Goal: Subscribe to service/newsletter

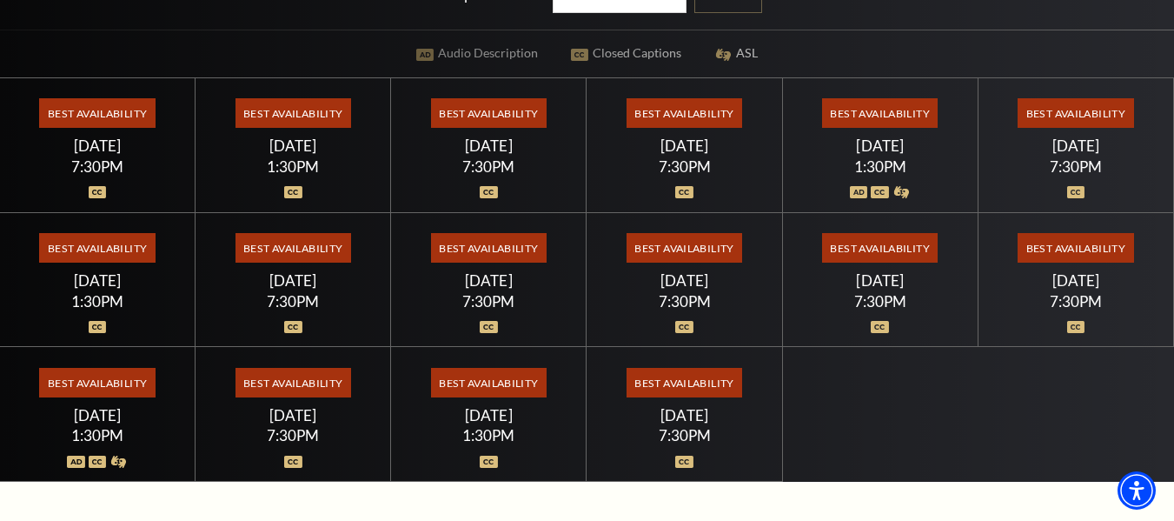
scroll to position [436, 0]
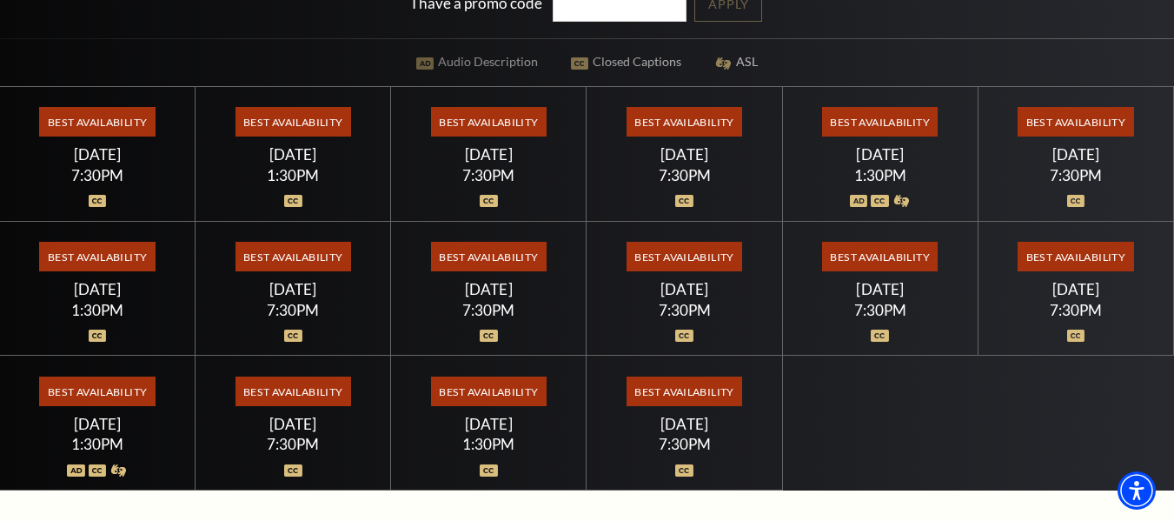
click at [1085, 126] on span "Best Availability" at bounding box center [1076, 122] width 116 height 30
click at [1075, 155] on div "[DATE]" at bounding box center [1076, 154] width 154 height 18
click at [862, 209] on div "Best Availability Saturday July 18 1:30PM" at bounding box center [881, 154] width 196 height 135
click at [880, 129] on span "Best Availability" at bounding box center [880, 122] width 116 height 30
click at [880, 159] on div "Saturday July 18" at bounding box center [880, 154] width 154 height 18
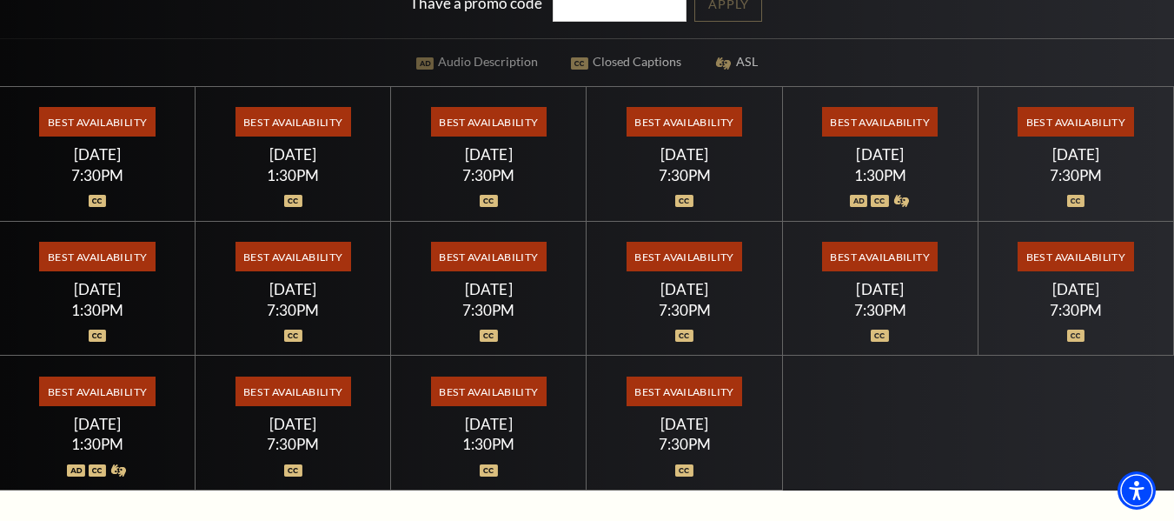
click at [880, 159] on div "Saturday July 18" at bounding box center [880, 154] width 154 height 18
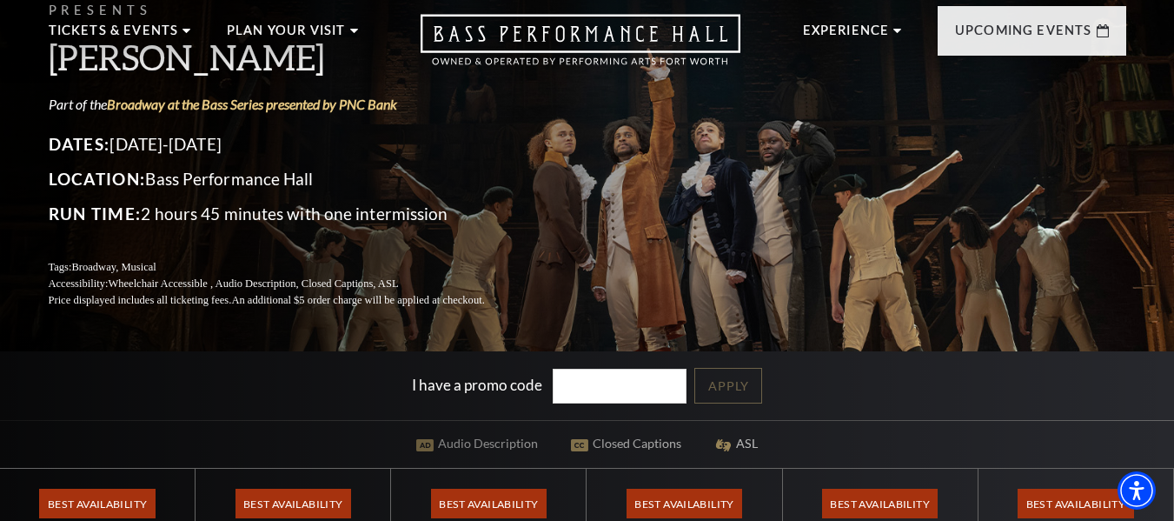
scroll to position [0, 0]
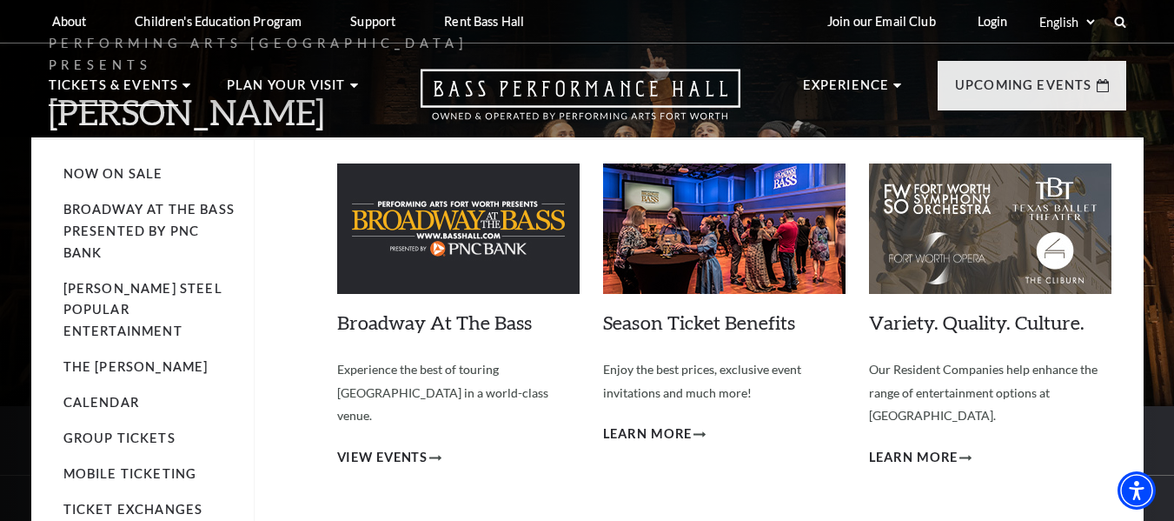
click at [169, 82] on p "Tickets & Events" at bounding box center [114, 90] width 130 height 31
click at [403, 447] on span "View Events" at bounding box center [382, 458] width 91 height 22
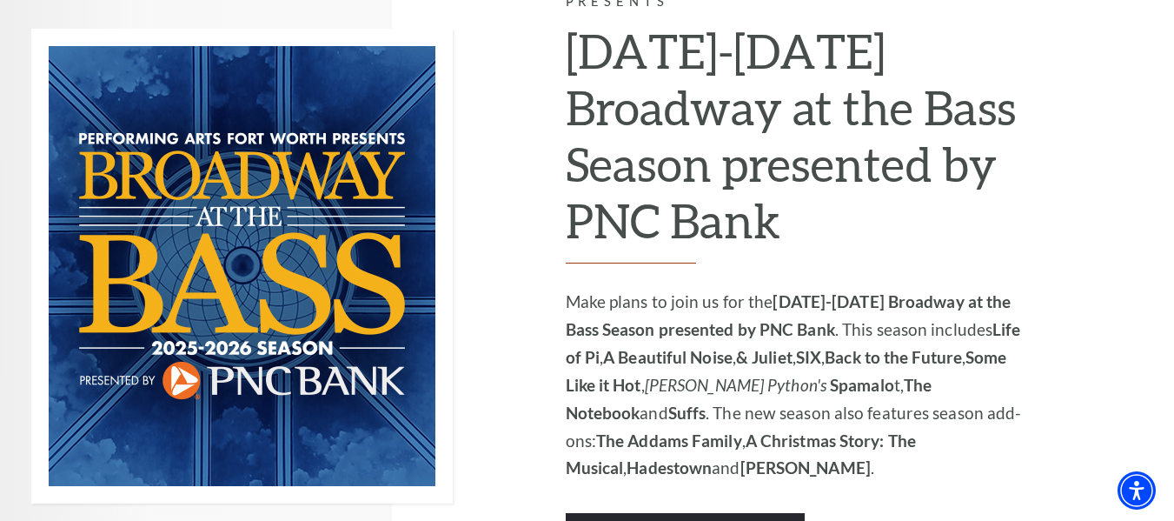
scroll to position [1161, 0]
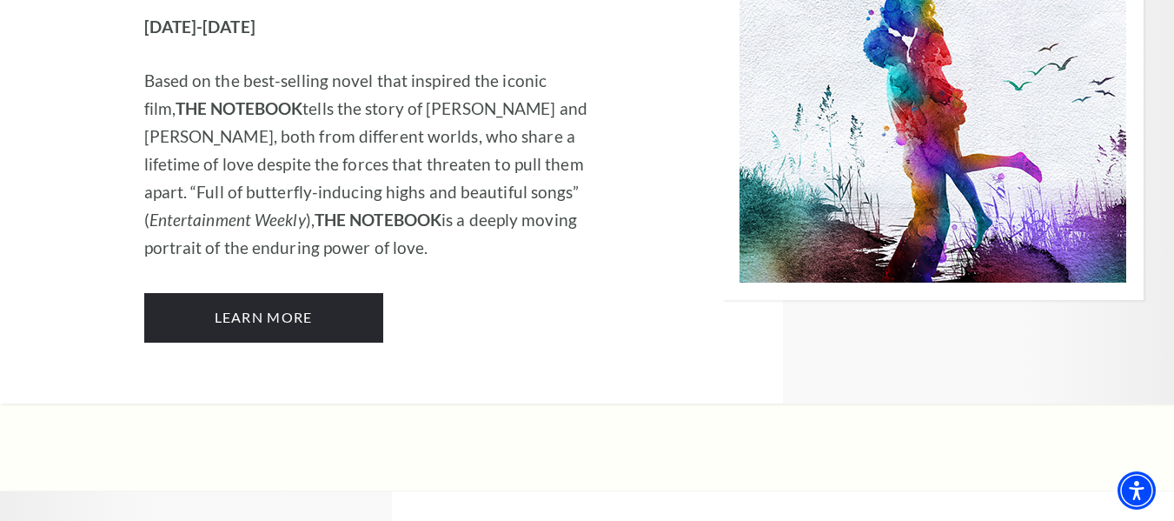
scroll to position [11067, 0]
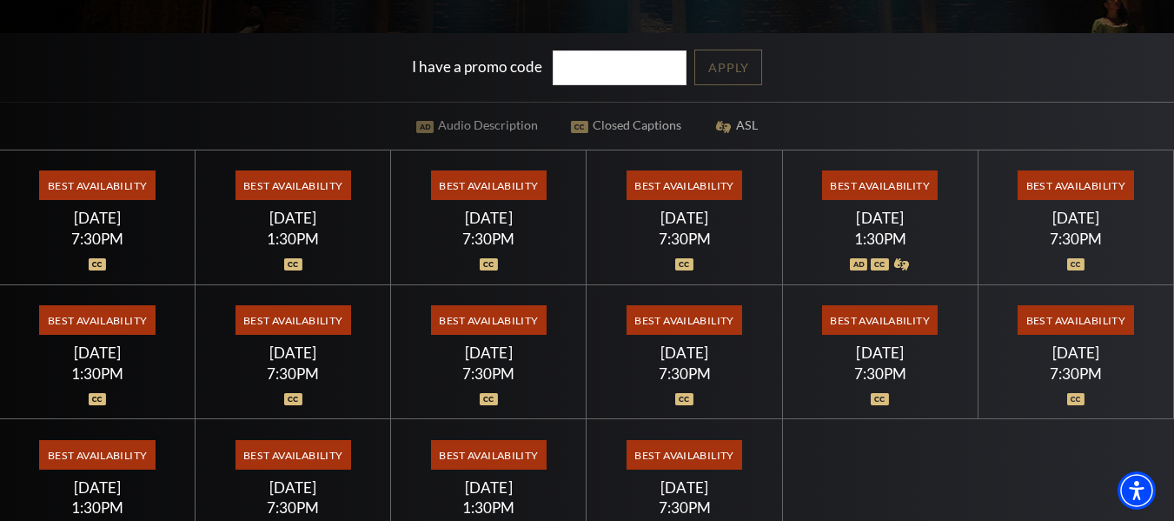
scroll to position [409, 0]
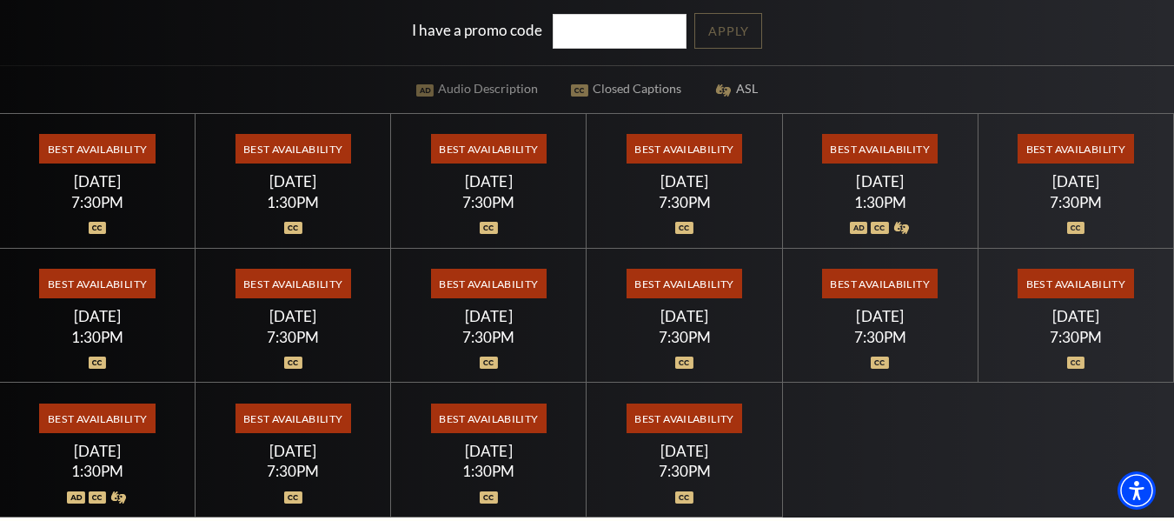
click at [284, 179] on div "[DATE]" at bounding box center [293, 181] width 154 height 18
click at [270, 136] on span "Best Availability" at bounding box center [294, 149] width 116 height 30
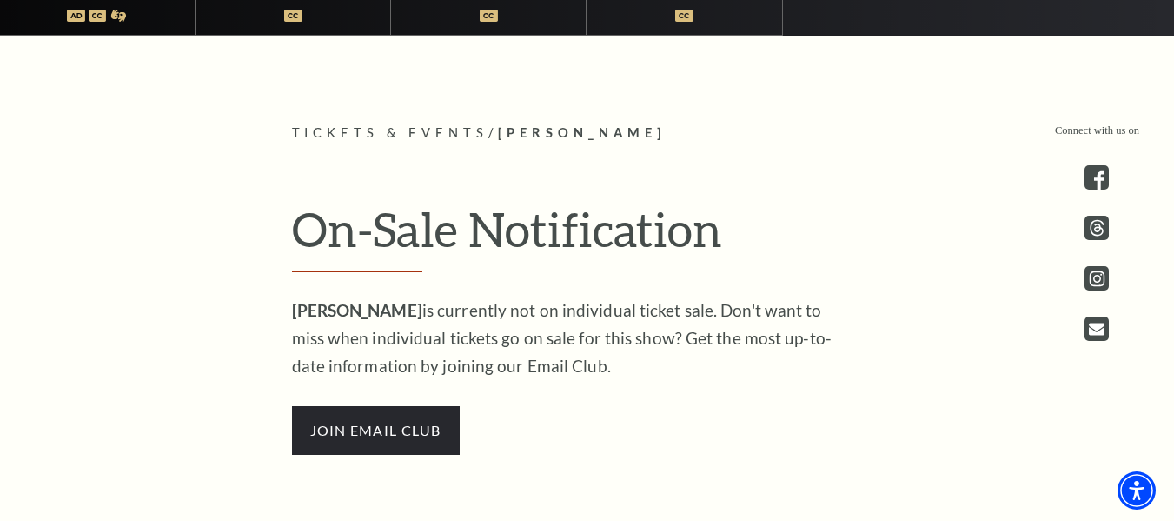
scroll to position [963, 0]
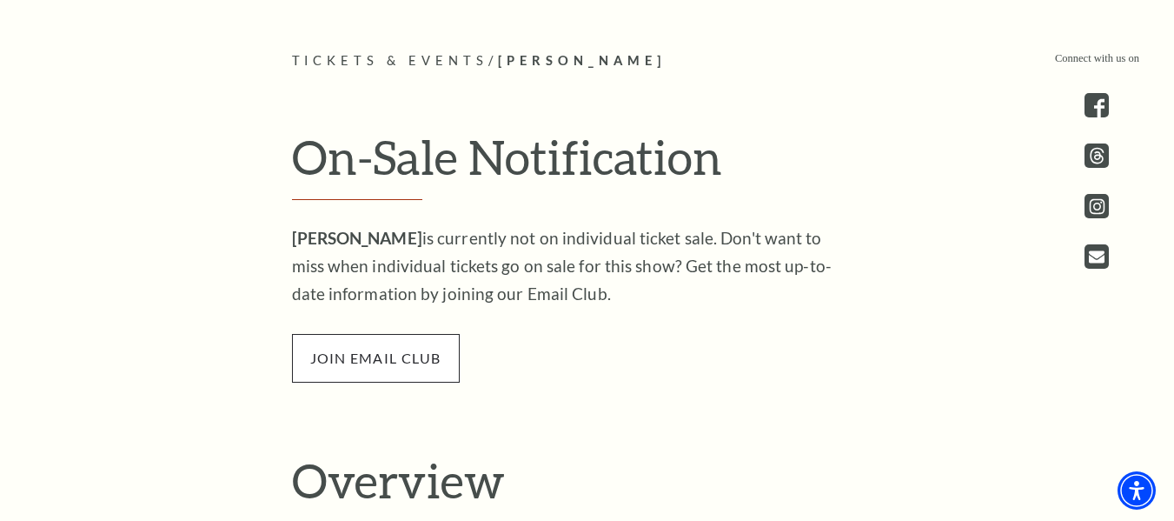
click at [322, 334] on span "join email club" at bounding box center [376, 358] width 168 height 49
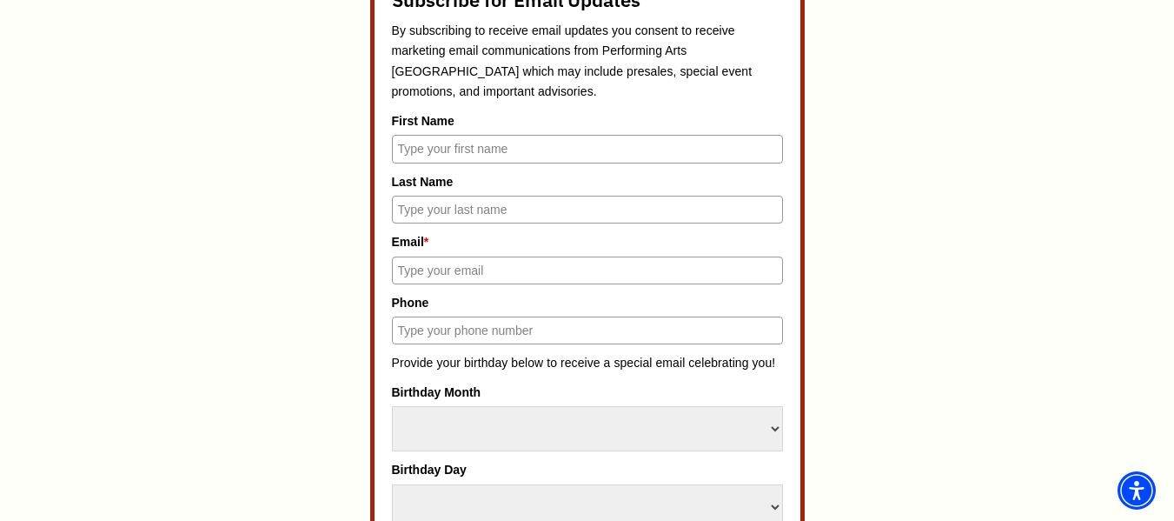
scroll to position [913, 0]
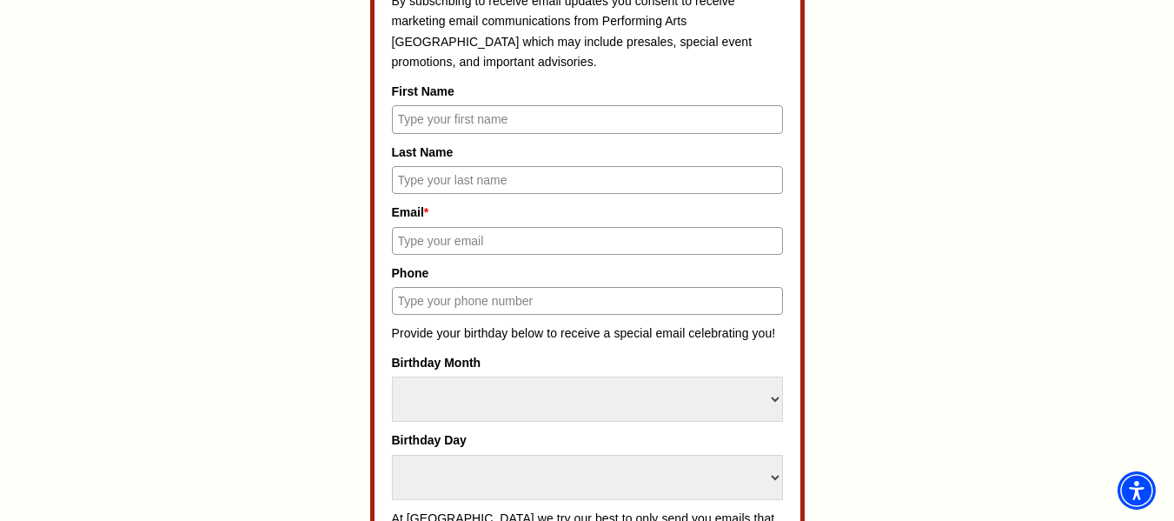
click at [506, 110] on input "First Name" at bounding box center [587, 119] width 391 height 28
type input "Carollyne"
type input "[PERSON_NAME]"
type input "9188245060"
click at [456, 181] on input "Phillips" at bounding box center [587, 180] width 391 height 28
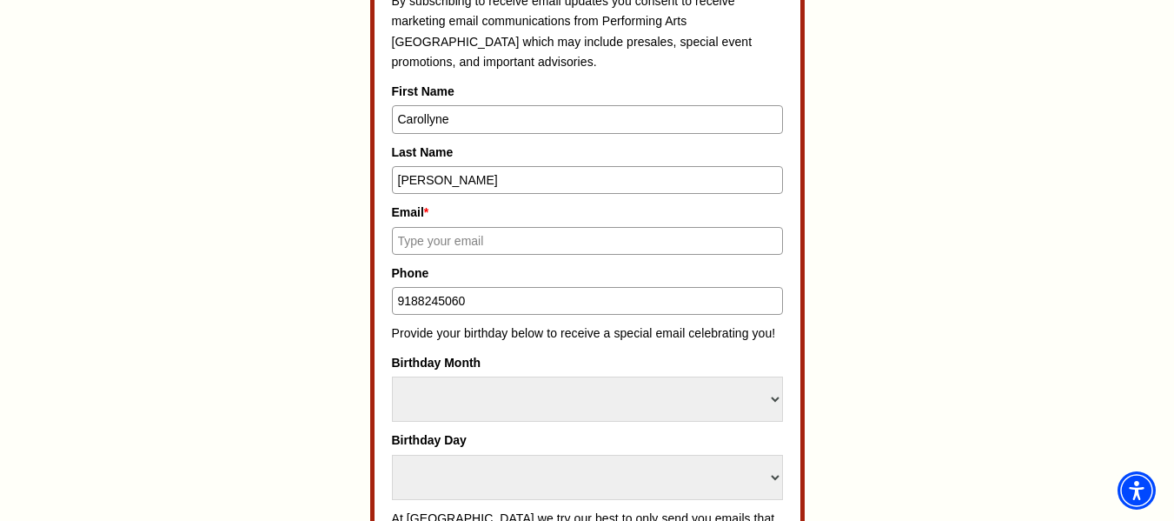
click at [456, 181] on input "Phillips" at bounding box center [587, 180] width 391 height 28
type input "Hummingbird"
click at [468, 252] on input "Email *" at bounding box center [587, 241] width 391 height 28
type input "carollynephillips86@yahoo.com"
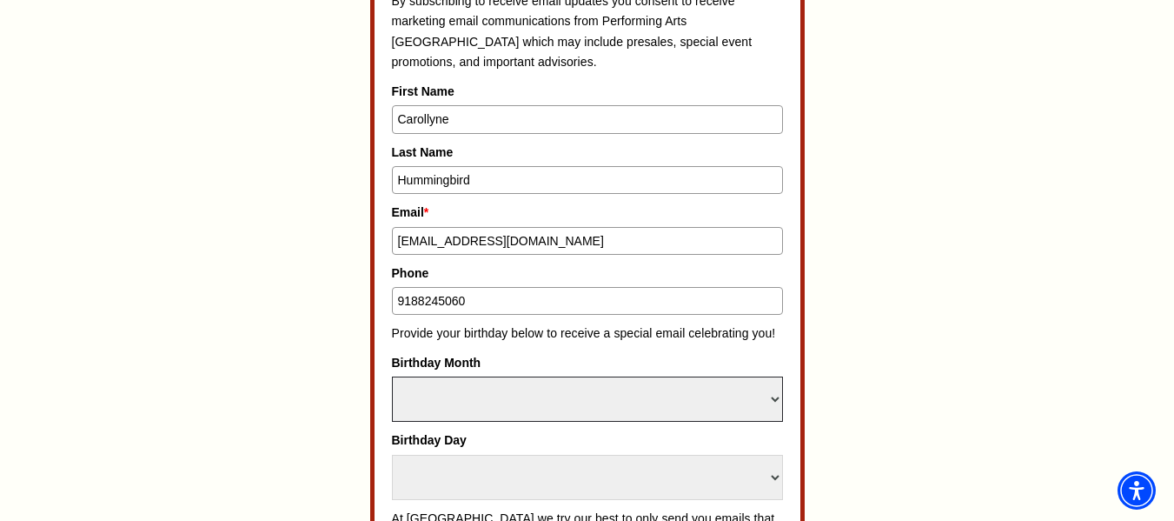
click at [465, 383] on select "Select Month January February March April May June July August September Octobe…" at bounding box center [587, 398] width 391 height 45
select select "December"
click at [392, 376] on select "Select Month January February March April May June July August September Octobe…" at bounding box center [587, 398] width 391 height 45
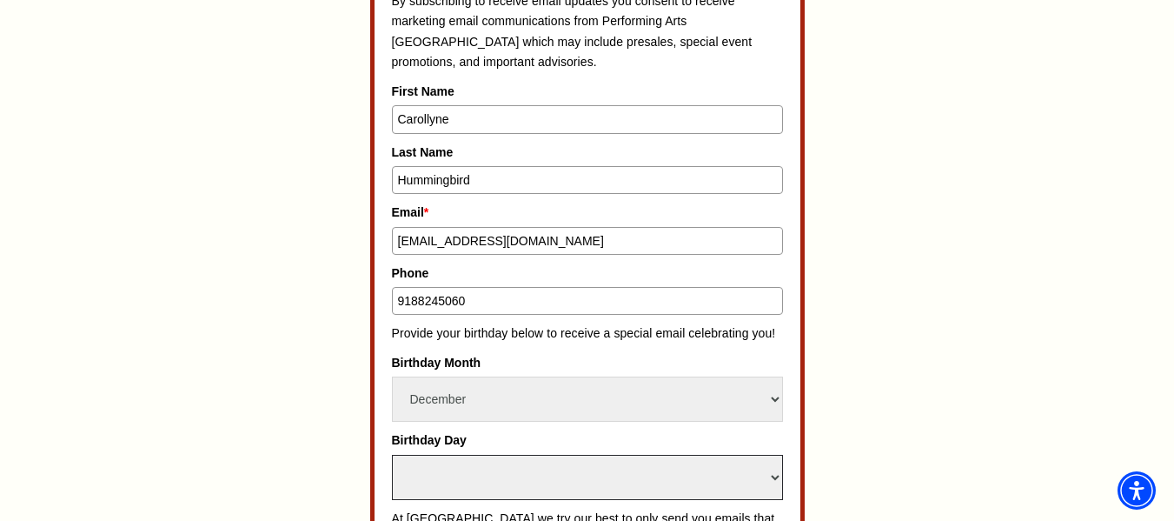
click at [440, 467] on select "Select Day 1 2 3 4 5 6 7 8 9 10 11 12 13 14 15 16 17 18 19 20 21 22 23 24" at bounding box center [587, 477] width 391 height 45
select select "5"
click at [392, 455] on select "Select Day 1 2 3 4 5 6 7 8 9 10 11 12 13 14 15 16 17 18 19 20 21 22 23 24" at bounding box center [587, 477] width 391 height 45
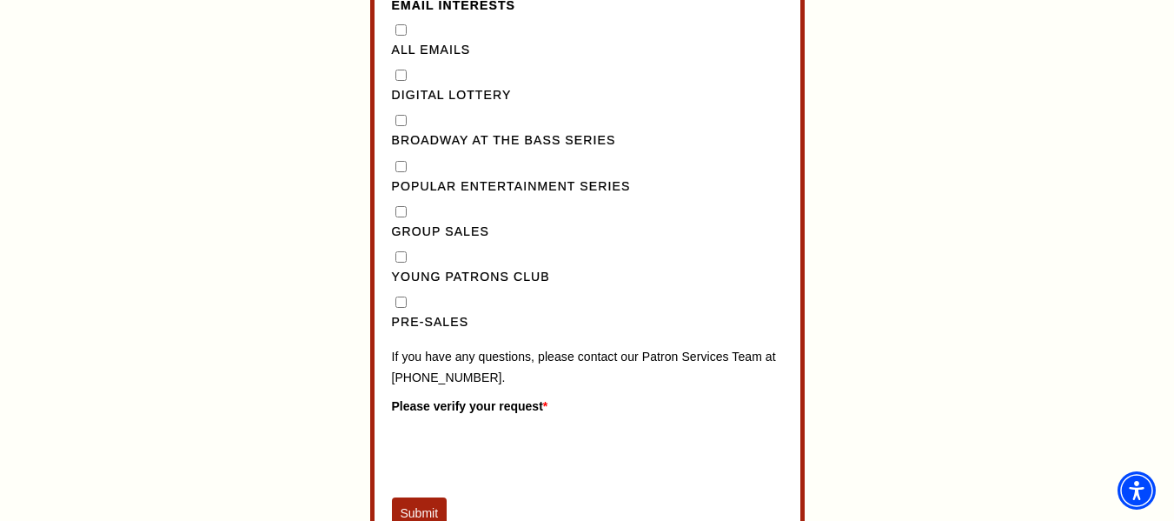
scroll to position [1481, 0]
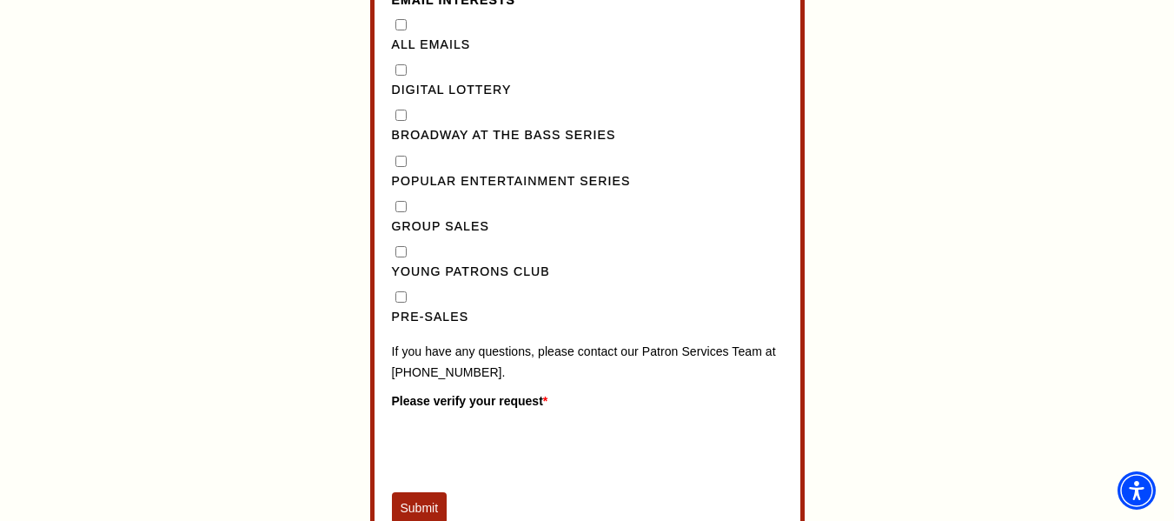
click at [398, 121] on Series"] "Broadway at the Bass Series" at bounding box center [400, 115] width 11 height 11
checkbox Series"] "true"
click at [420, 513] on button "Submit" at bounding box center [420, 507] width 56 height 31
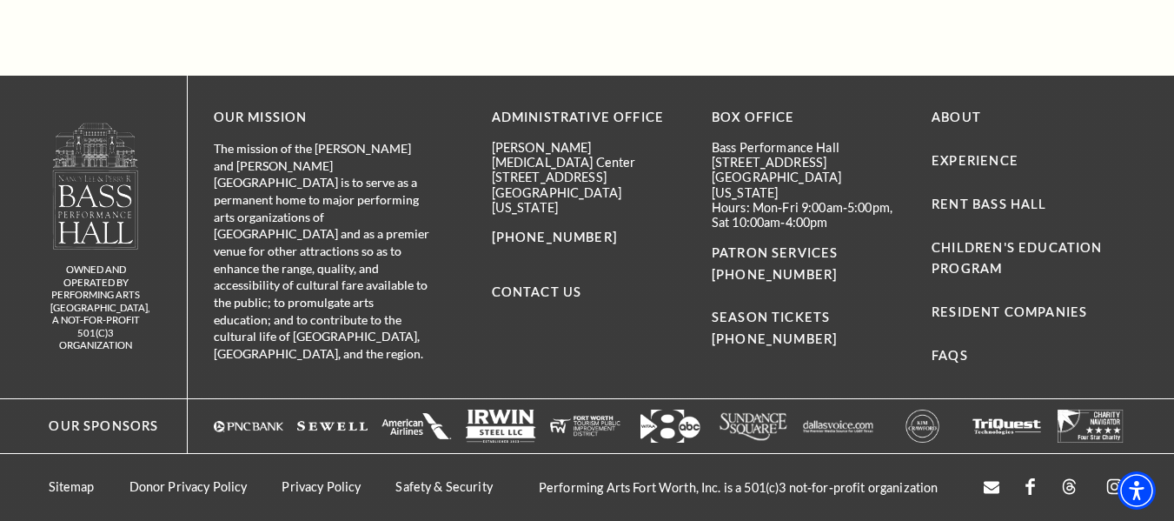
scroll to position [1131, 0]
